Goal: Transaction & Acquisition: Purchase product/service

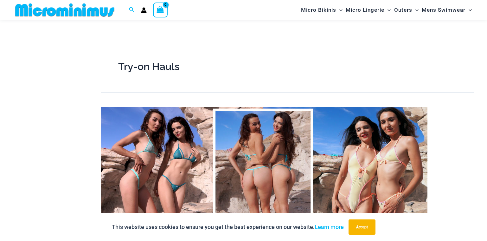
scroll to position [58, 0]
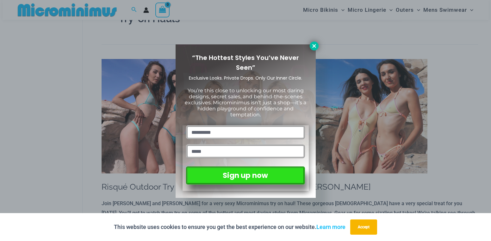
click at [315, 44] on icon at bounding box center [314, 46] width 6 height 6
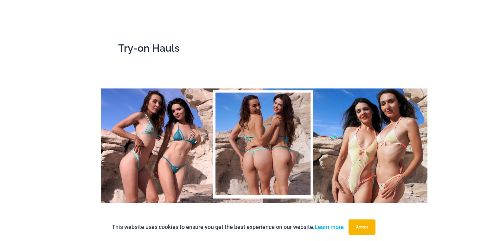
scroll to position [0, 0]
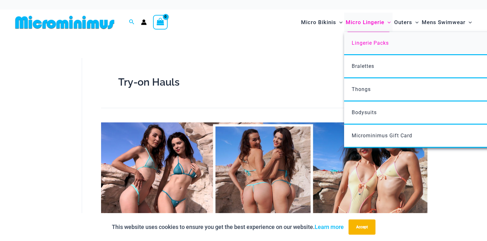
click at [368, 40] on span "Lingerie Packs" at bounding box center [369, 43] width 37 height 6
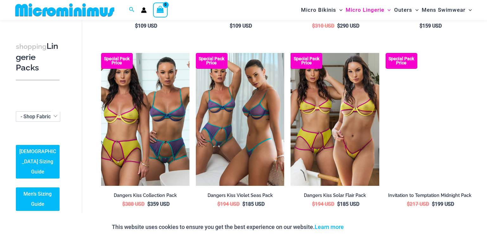
scroll to position [375, 0]
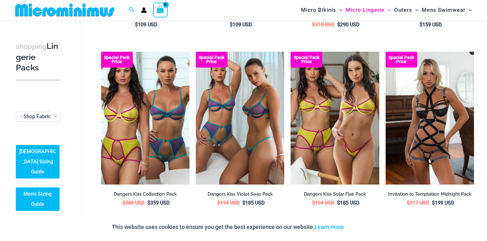
click at [285, 111] on ul "Special Pack Price Nights Fall Silver Leopard Pack $ 129 USD Special Pack Price…" at bounding box center [287, 140] width 373 height 891
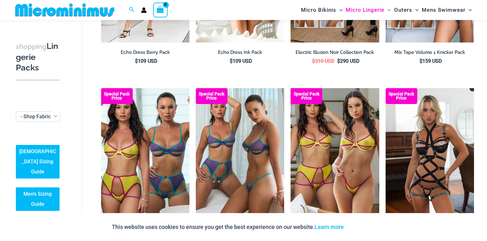
scroll to position [248, 0]
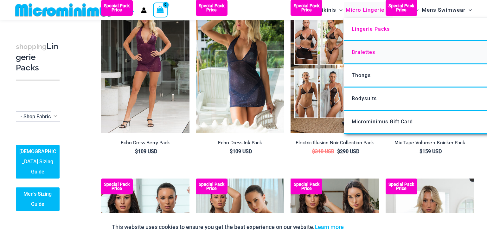
click at [363, 52] on span "Bralettes" at bounding box center [362, 52] width 23 height 6
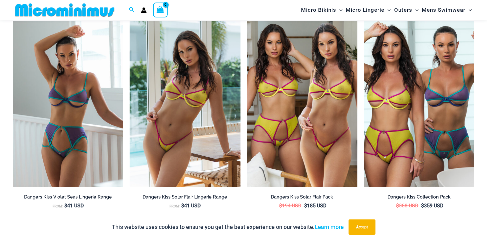
scroll to position [1039, 0]
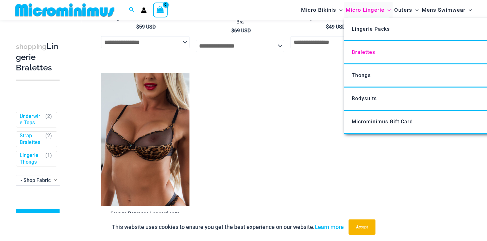
scroll to position [248, 0]
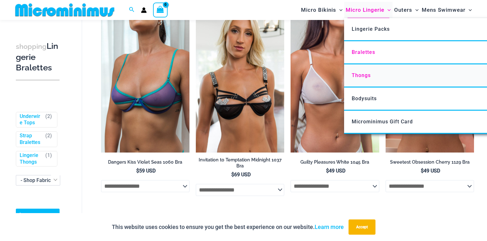
click at [362, 75] on span "Thongs" at bounding box center [360, 75] width 19 height 6
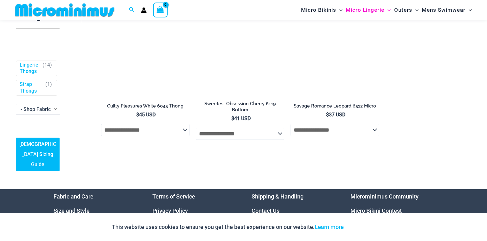
scroll to position [691, 0]
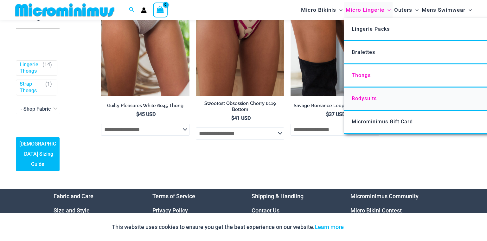
click at [356, 98] on span "Bodysuits" at bounding box center [363, 98] width 25 height 6
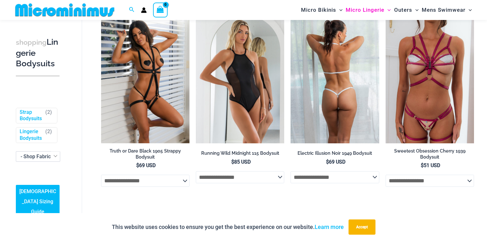
scroll to position [58, 0]
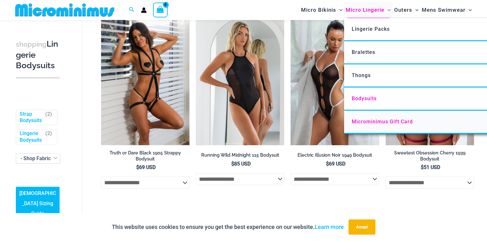
click at [371, 120] on span "Microminimus Gift Card" at bounding box center [381, 121] width 61 height 6
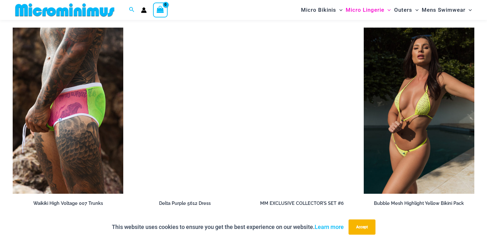
scroll to position [1042, 0]
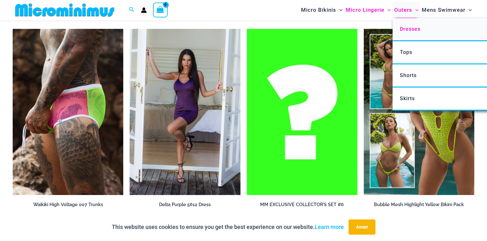
click at [413, 29] on span "Dresses" at bounding box center [409, 29] width 21 height 6
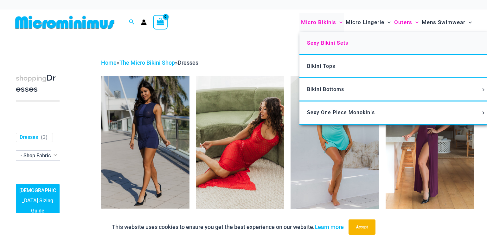
click at [321, 41] on span "Sexy Bikini Sets" at bounding box center [327, 43] width 41 height 6
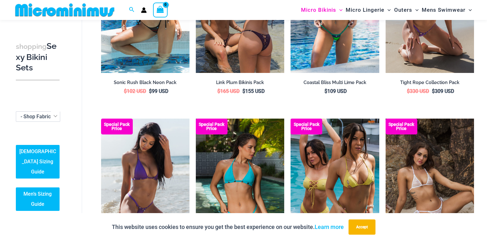
scroll to position [1325, 0]
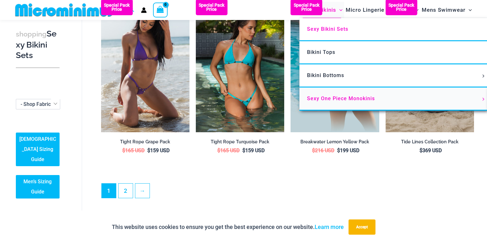
click at [323, 98] on span "Sexy One Piece Monokinis" at bounding box center [341, 98] width 68 height 6
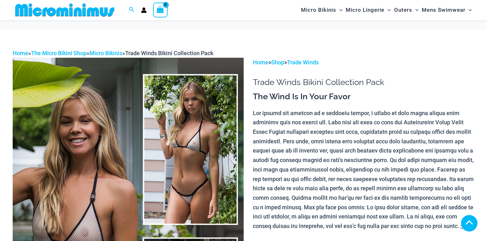
scroll to position [374, 0]
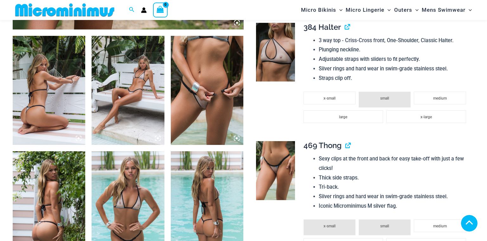
click at [210, 108] on img at bounding box center [207, 90] width 72 height 109
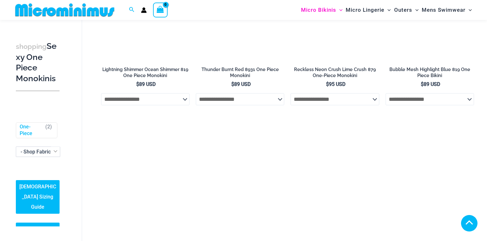
scroll to position [1013, 0]
